Goal: Information Seeking & Learning: Learn about a topic

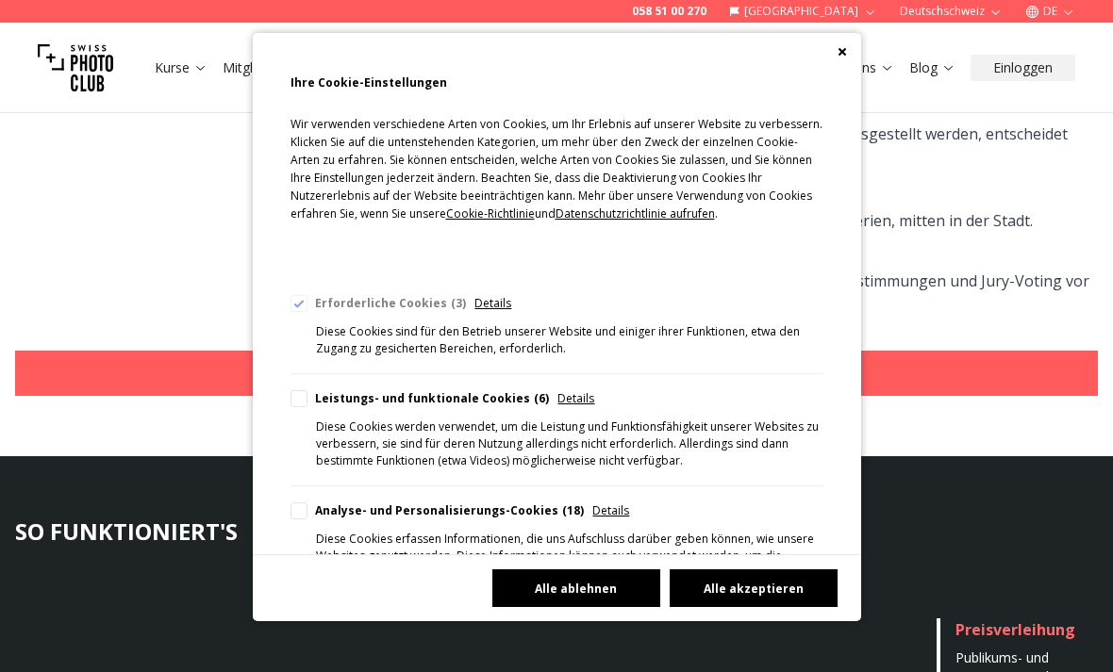
click at [539, 607] on button "Alle ablehnen" at bounding box center [576, 588] width 168 height 38
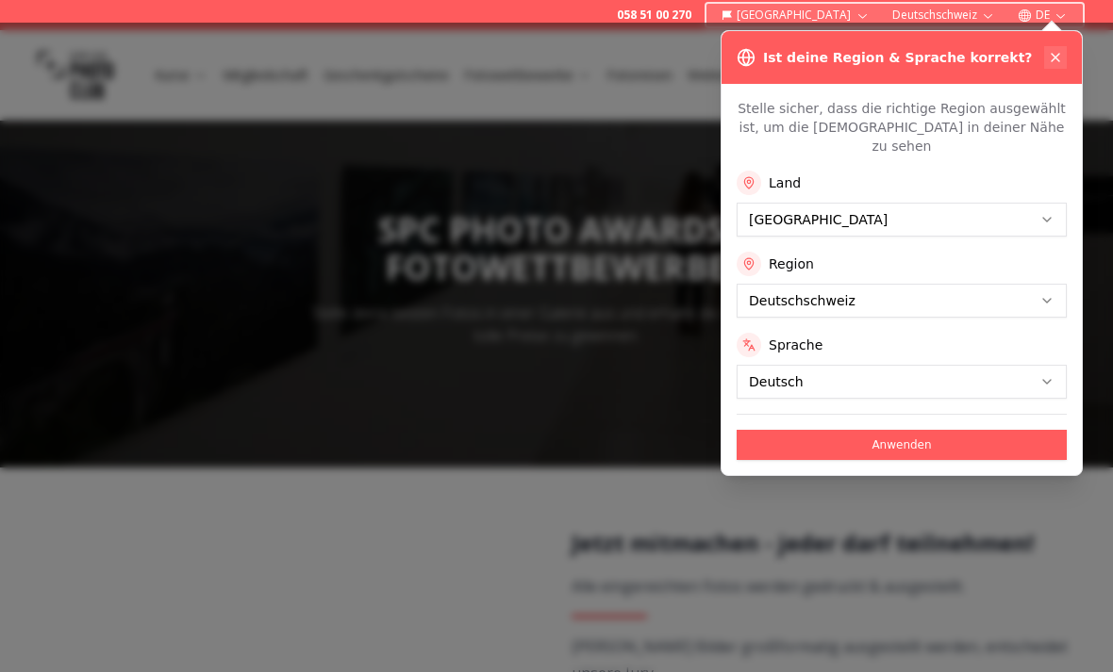
click at [1061, 58] on icon at bounding box center [1055, 57] width 15 height 15
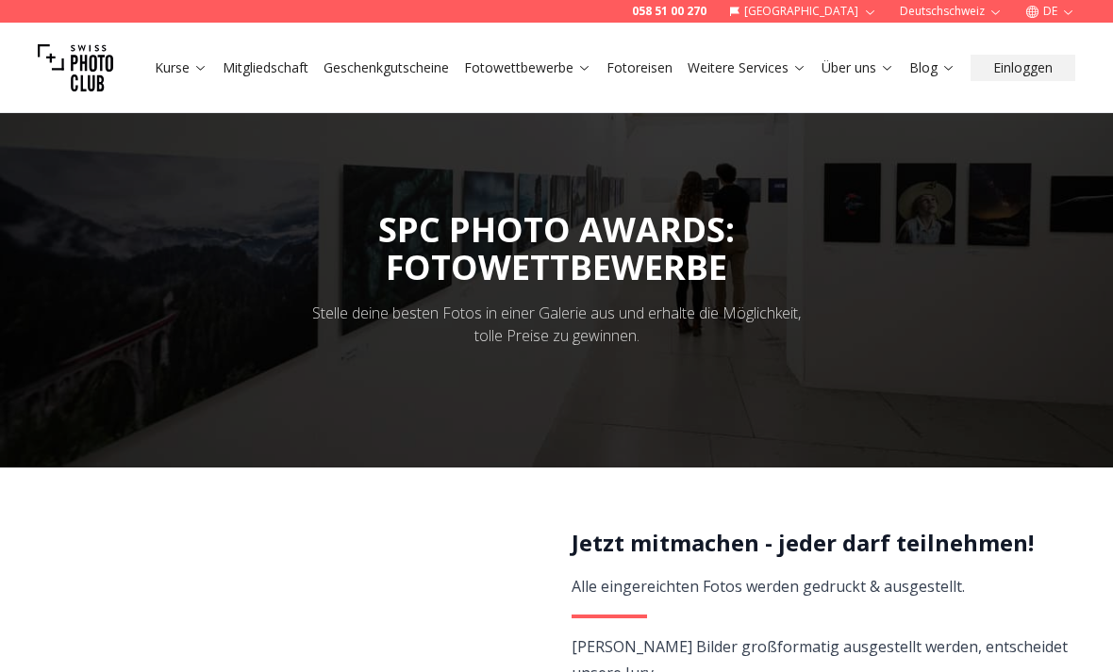
click at [520, 61] on link "Fotowettbewerbe" at bounding box center [527, 67] width 127 height 19
click at [586, 69] on icon at bounding box center [584, 68] width 8 height 5
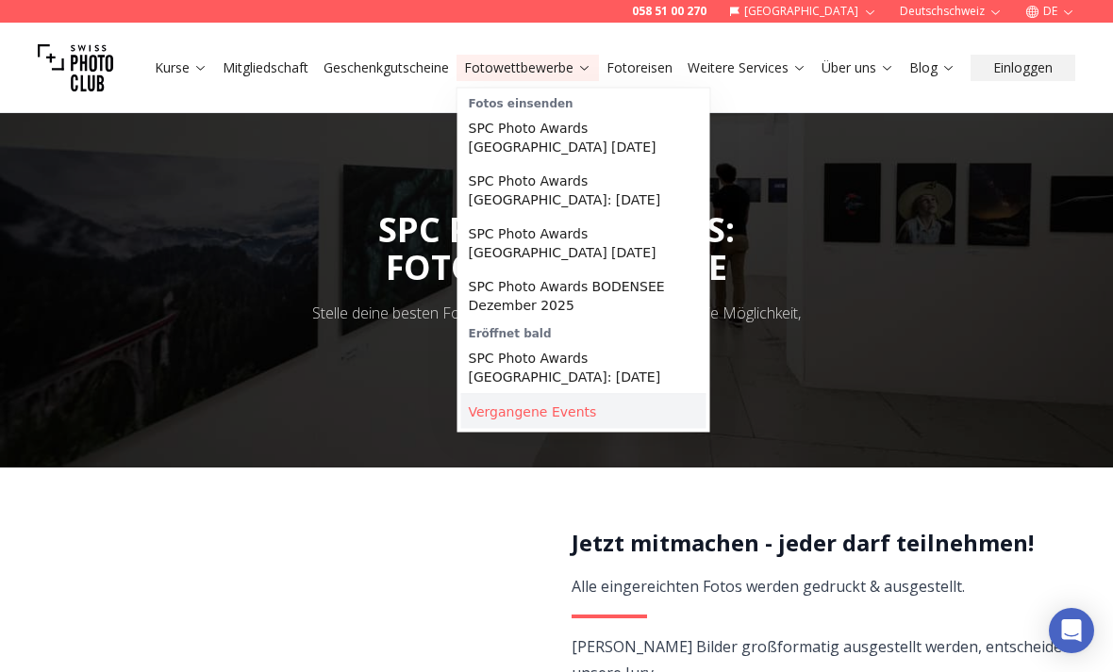
click at [553, 413] on link "Vergangene Events" at bounding box center [583, 412] width 245 height 34
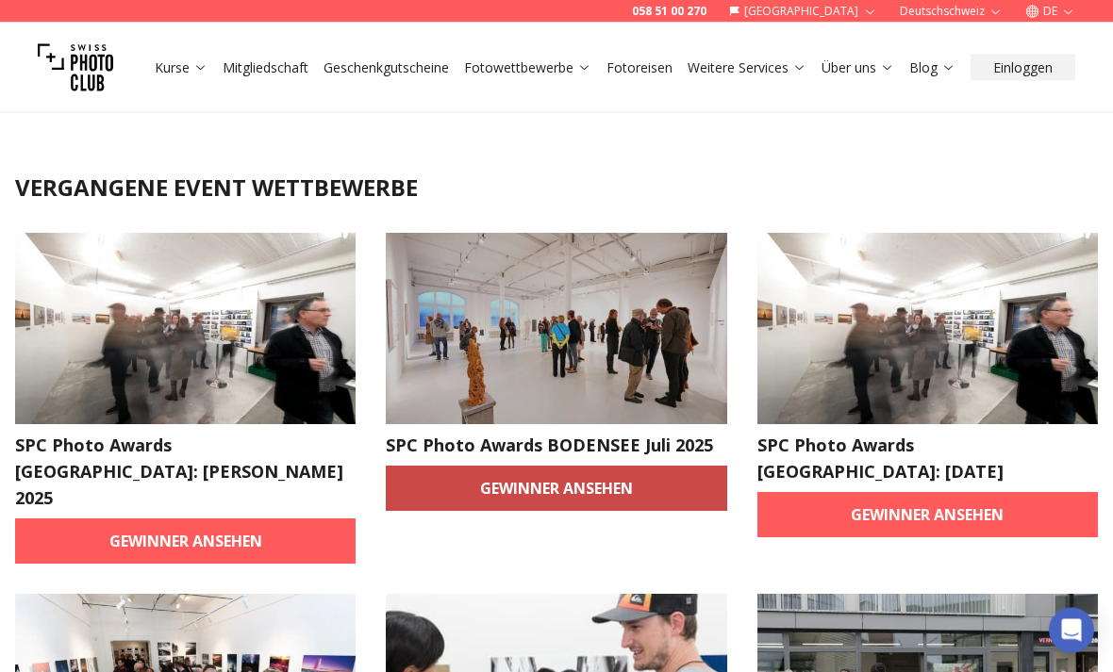
scroll to position [9, 0]
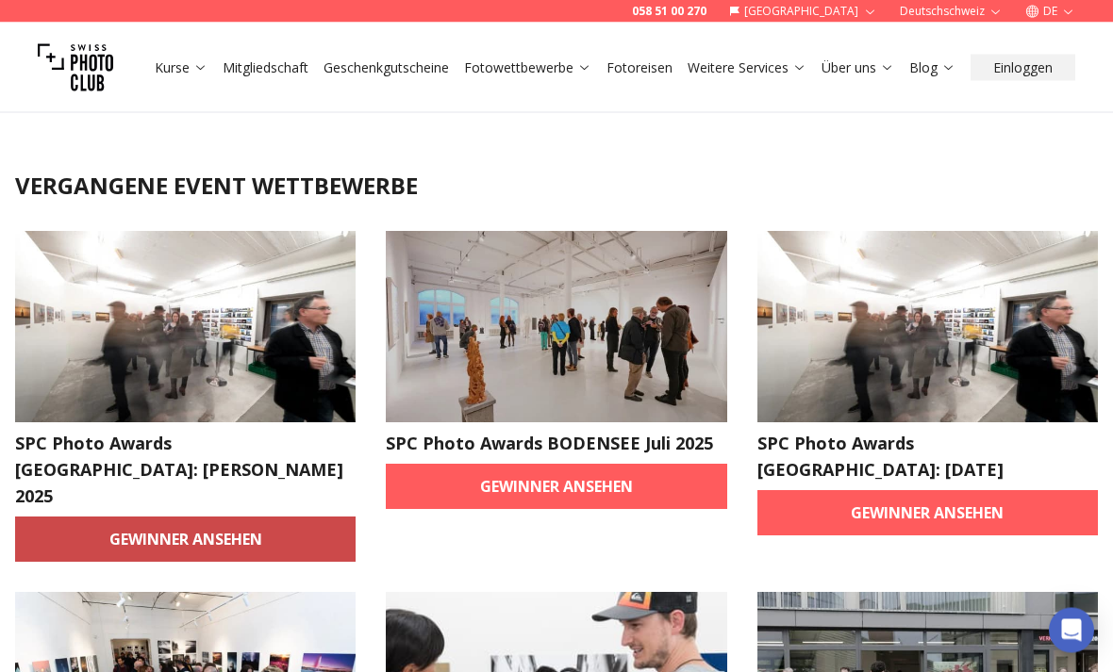
click at [266, 518] on link "Gewinner ansehen" at bounding box center [185, 540] width 340 height 45
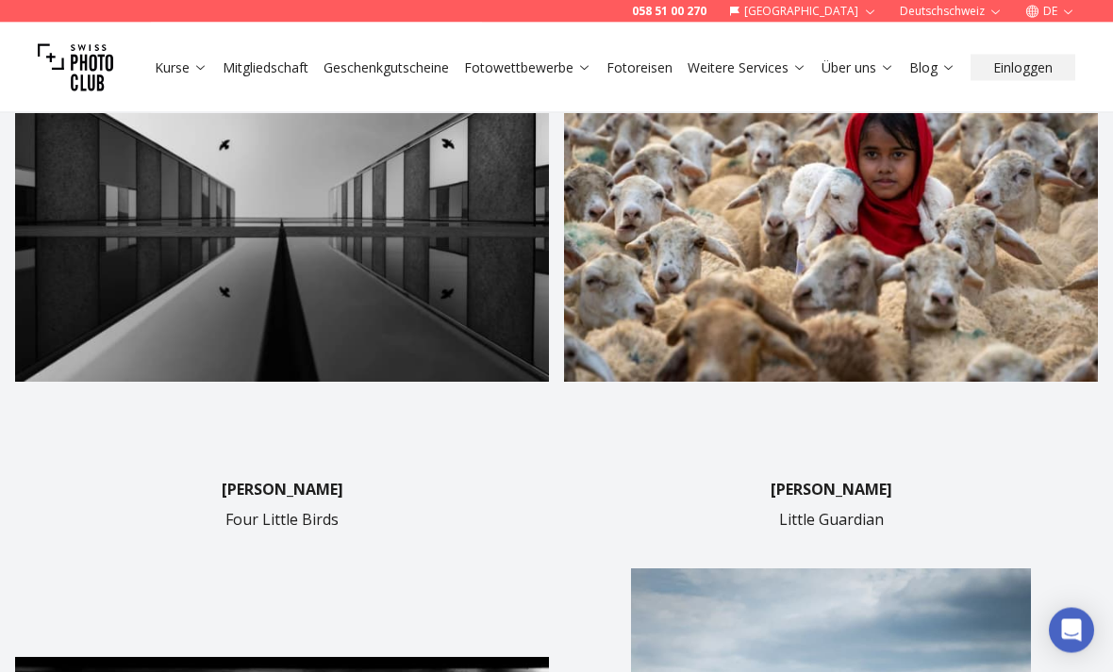
scroll to position [655, 0]
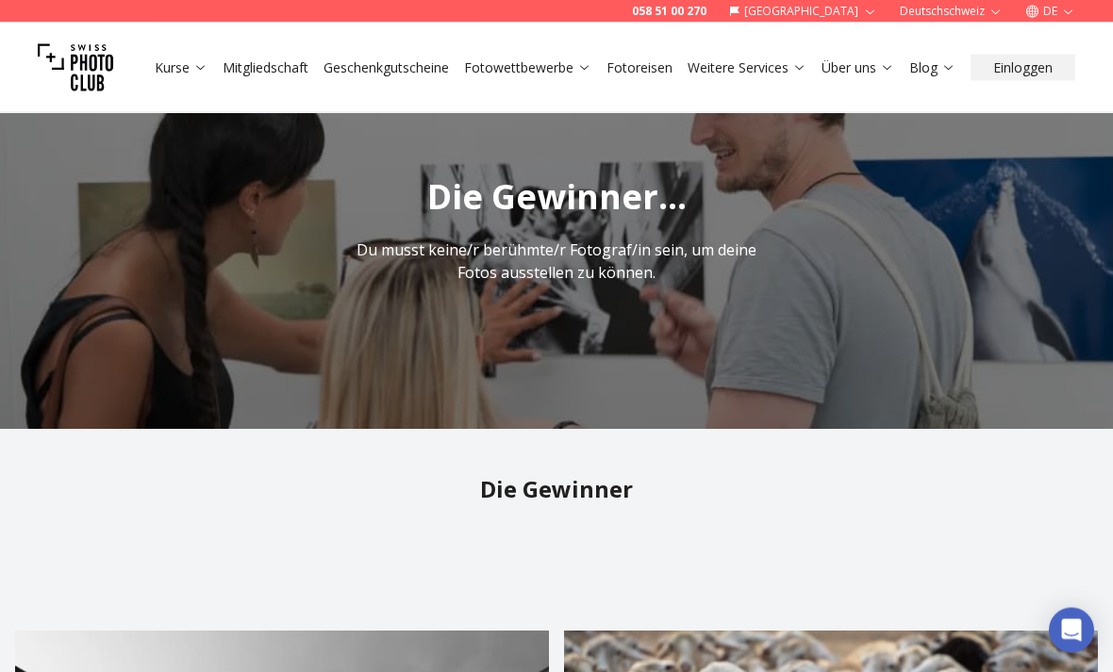
scroll to position [0, 0]
